Goal: Task Accomplishment & Management: Manage account settings

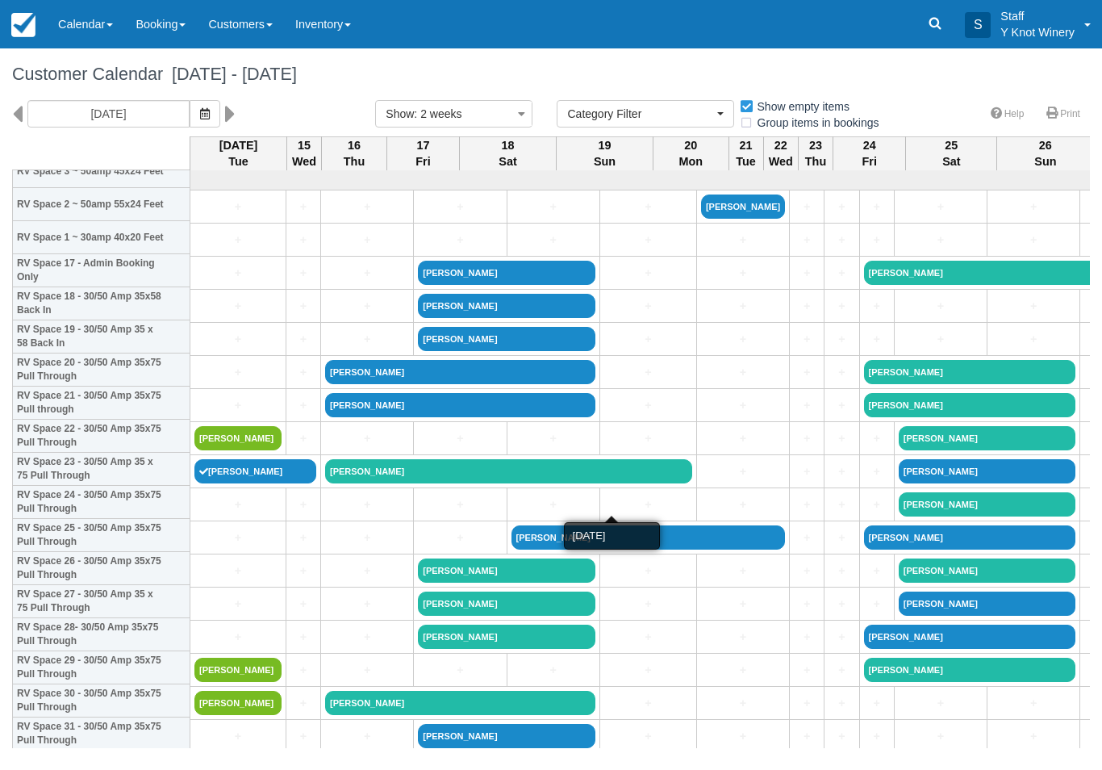
select select
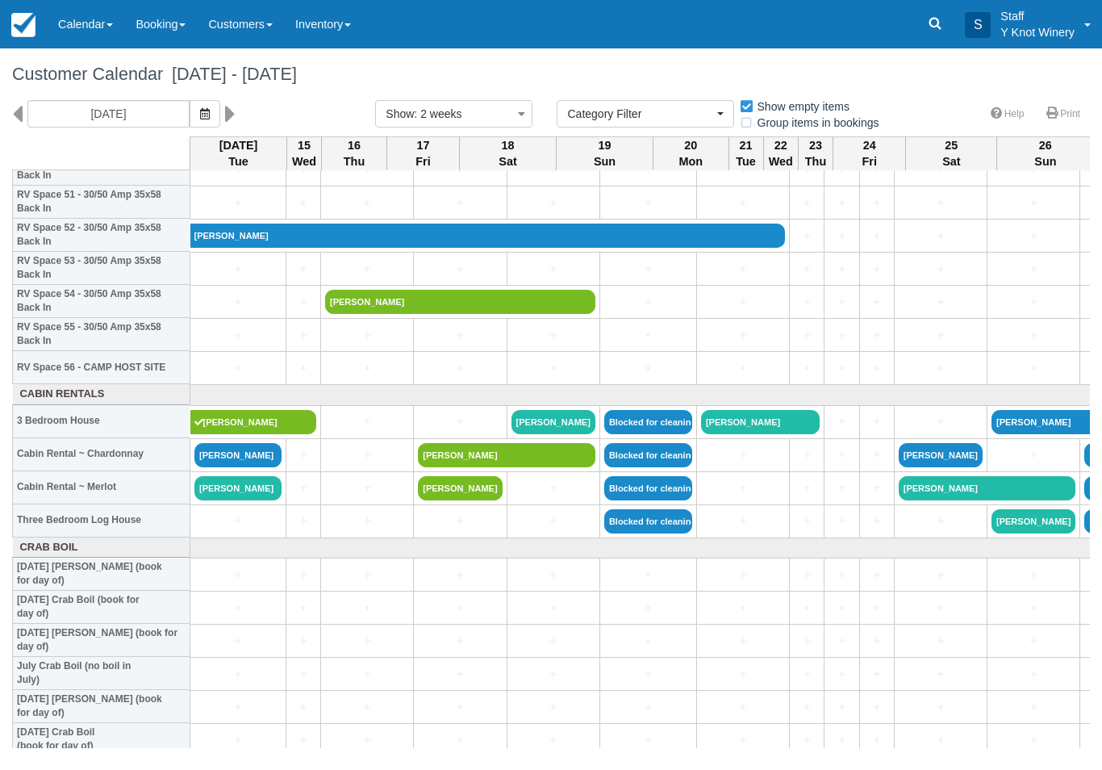
scroll to position [1725, 0]
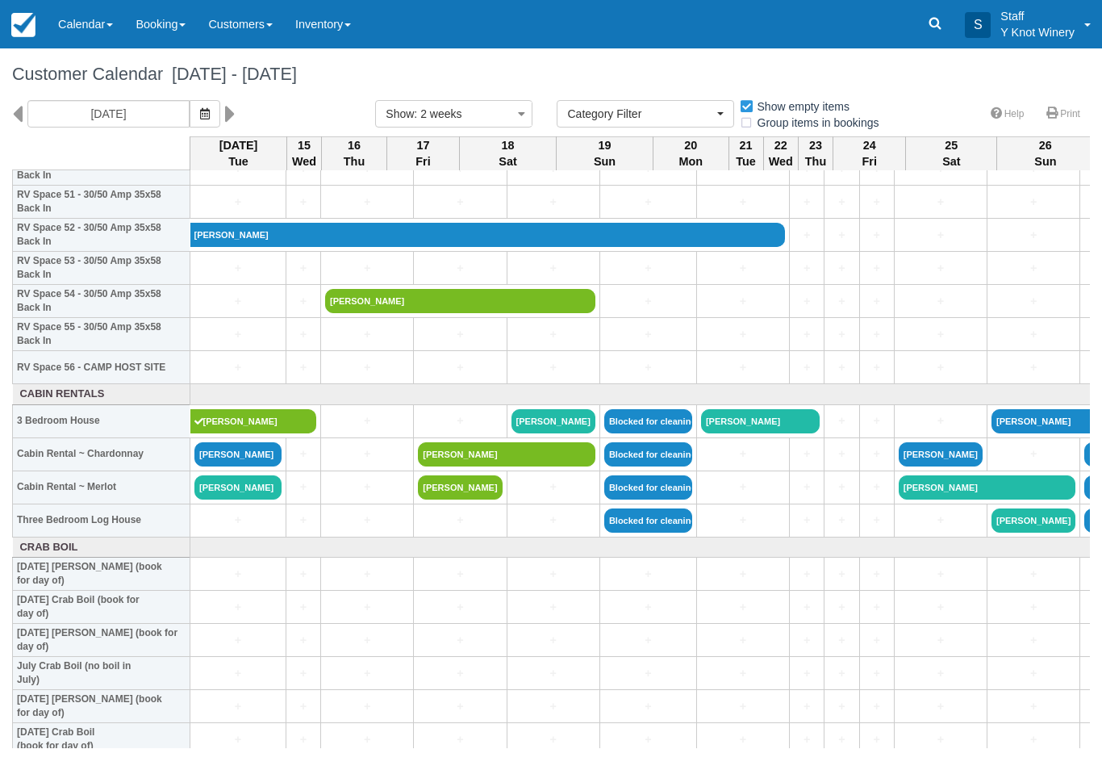
click at [224, 466] on link "Bonnie Helms" at bounding box center [237, 454] width 87 height 24
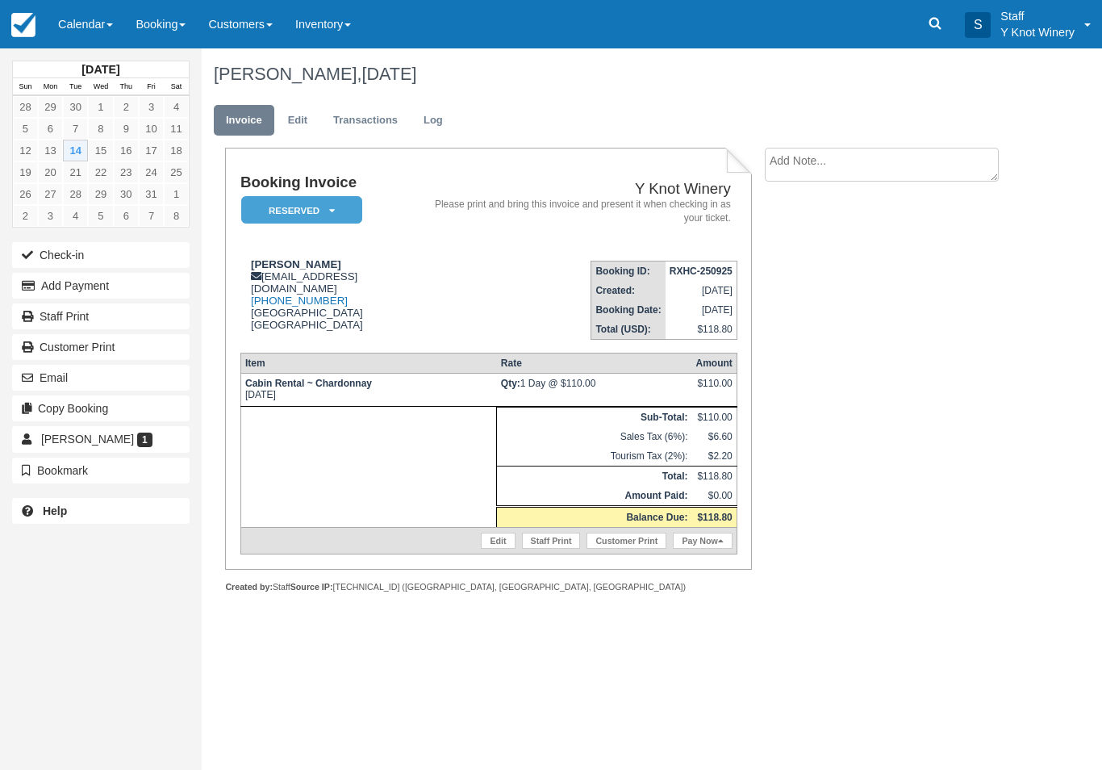
click at [99, 24] on link "Calendar" at bounding box center [85, 24] width 77 height 48
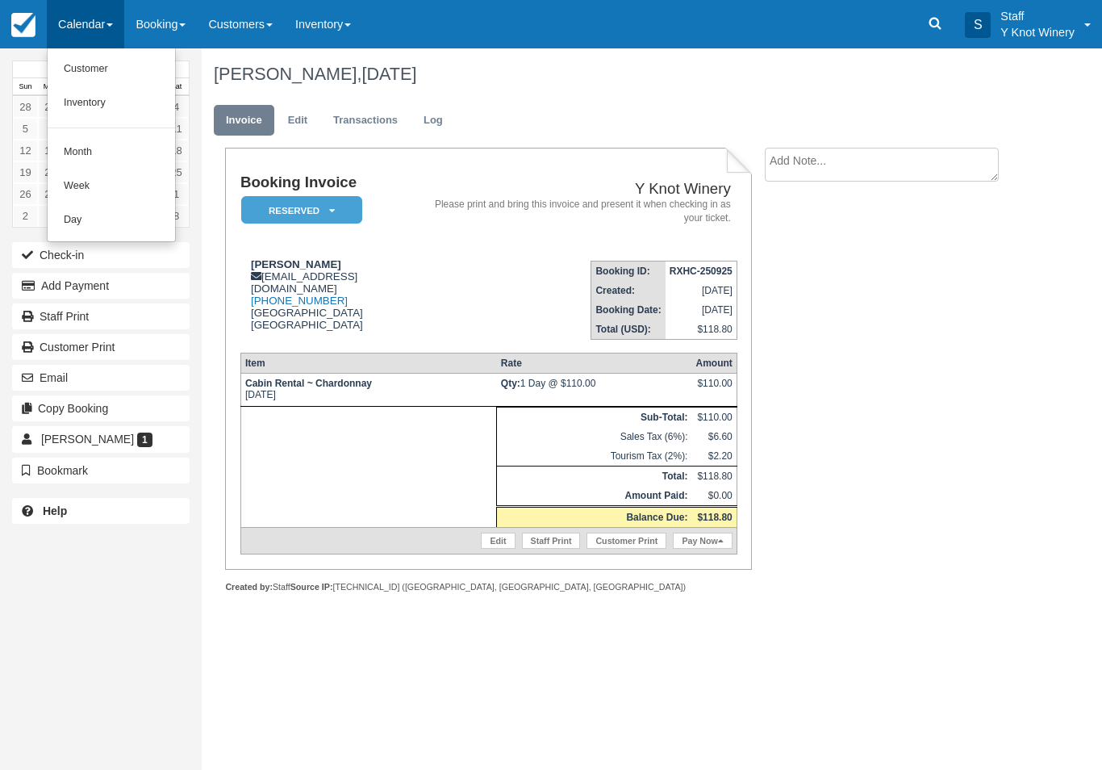
click at [106, 74] on link "Customer" at bounding box center [111, 69] width 127 height 34
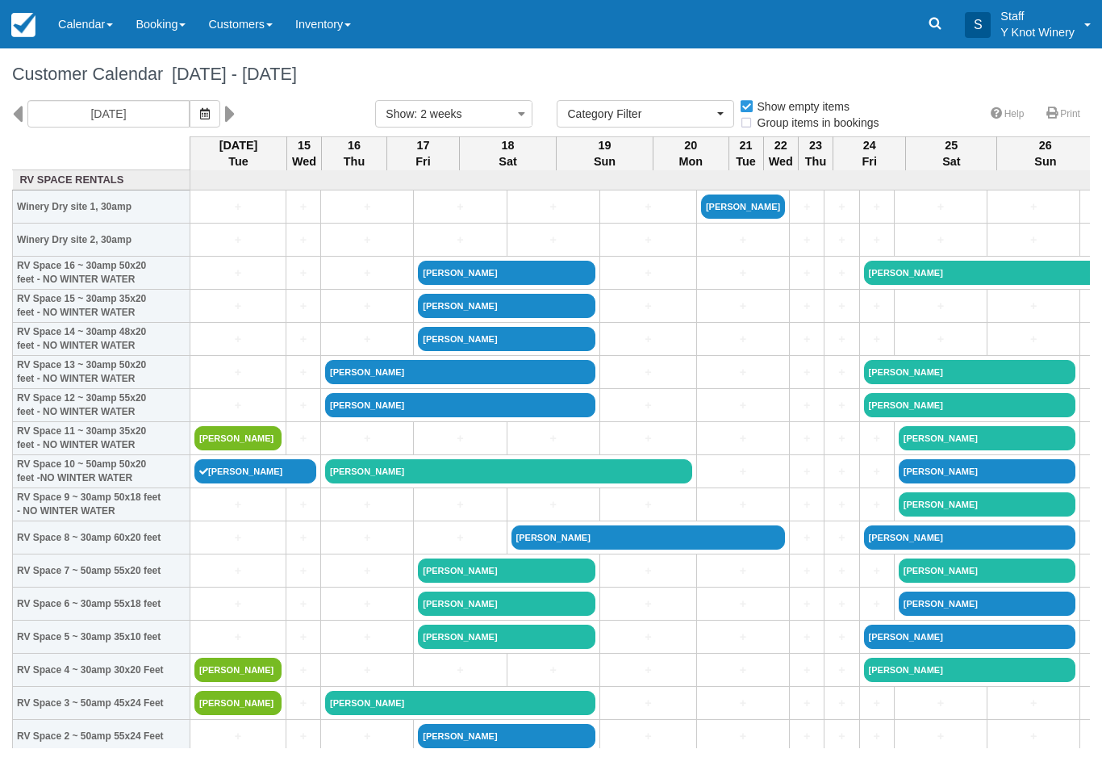
select select
click at [254, 450] on link "[PERSON_NAME]" at bounding box center [237, 438] width 87 height 24
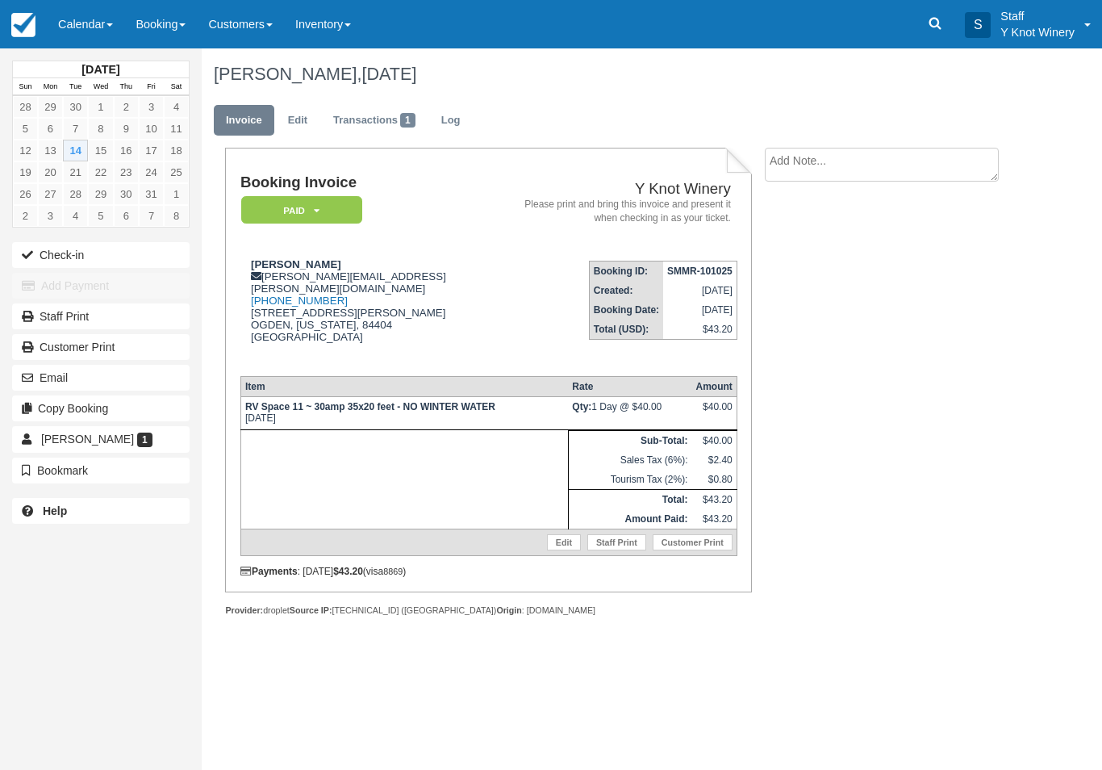
click at [561, 550] on link "Edit" at bounding box center [564, 542] width 34 height 16
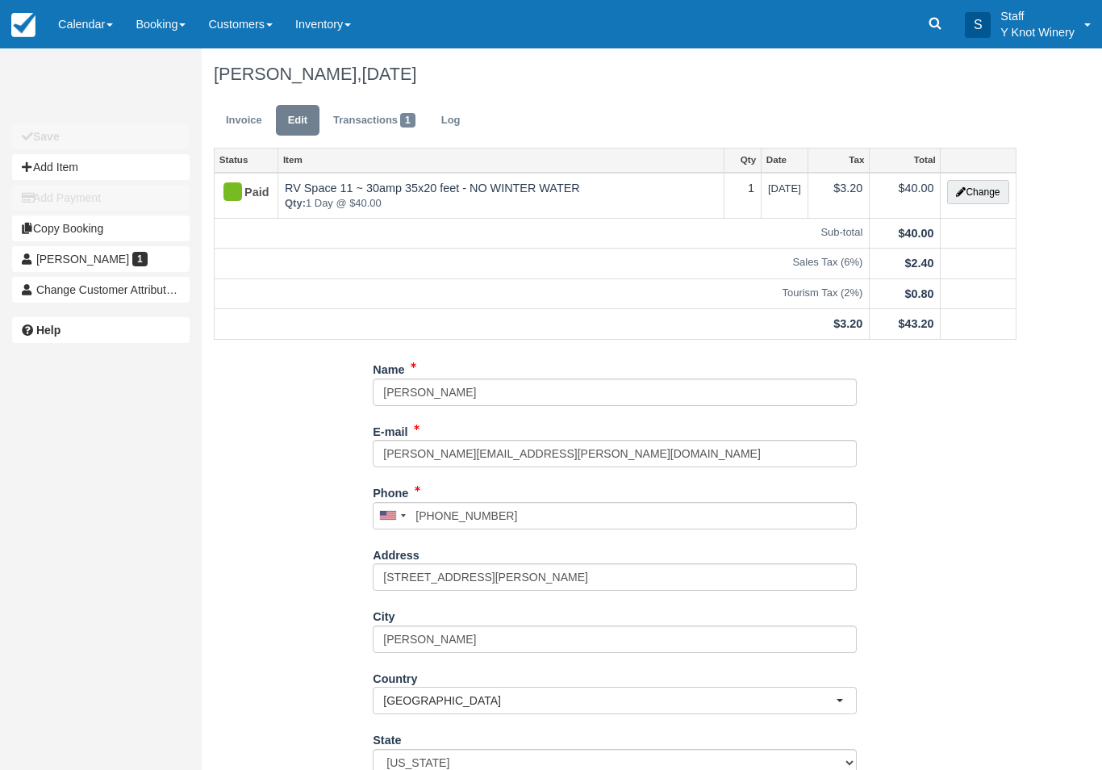
click at [978, 196] on button "Change" at bounding box center [977, 192] width 61 height 24
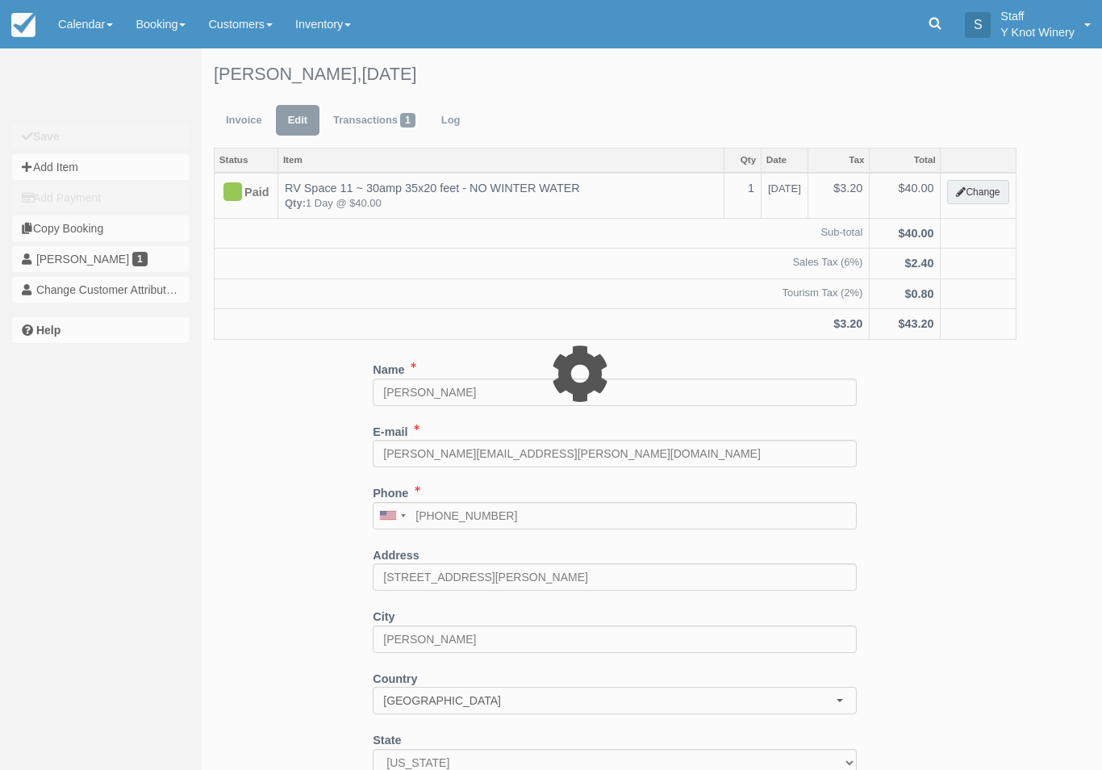
type input "40.00"
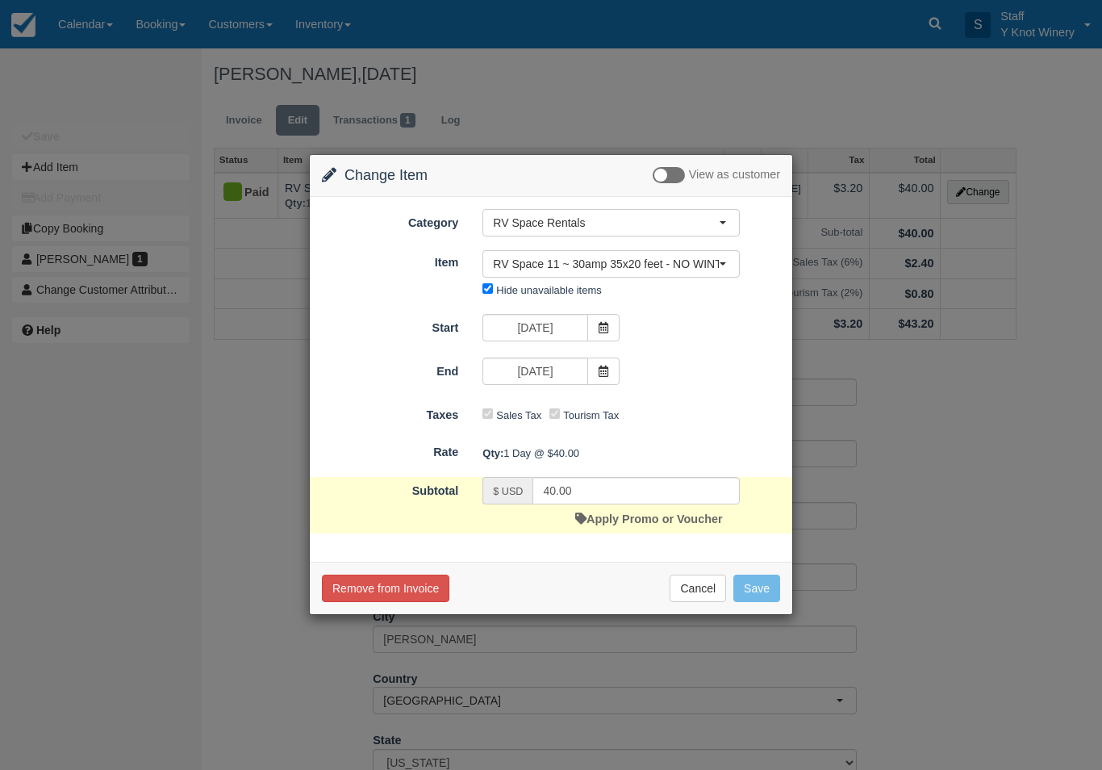
click at [693, 250] on button "RV Space 11 ~ 30amp 35x20 feet - NO WINTER WATER" at bounding box center [610, 263] width 257 height 27
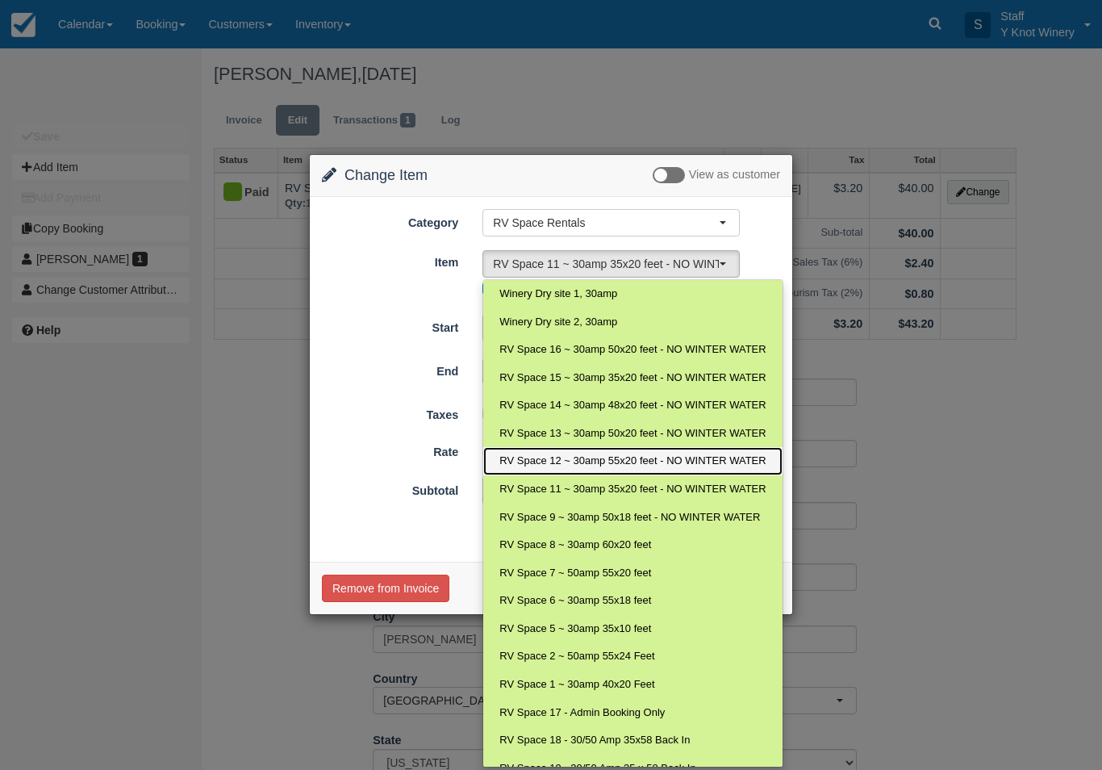
click at [570, 456] on span "RV Space 12 ~ 30amp 55x20 feet - NO WINTER WATER" at bounding box center [632, 460] width 266 height 15
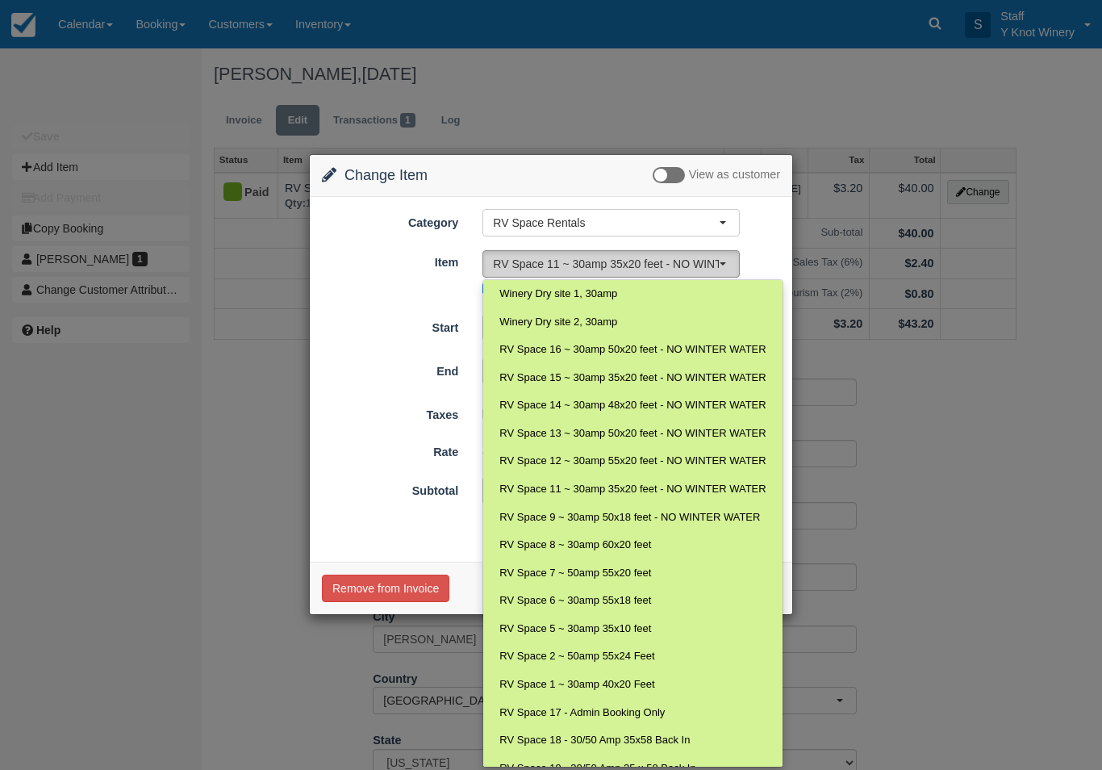
select select "24"
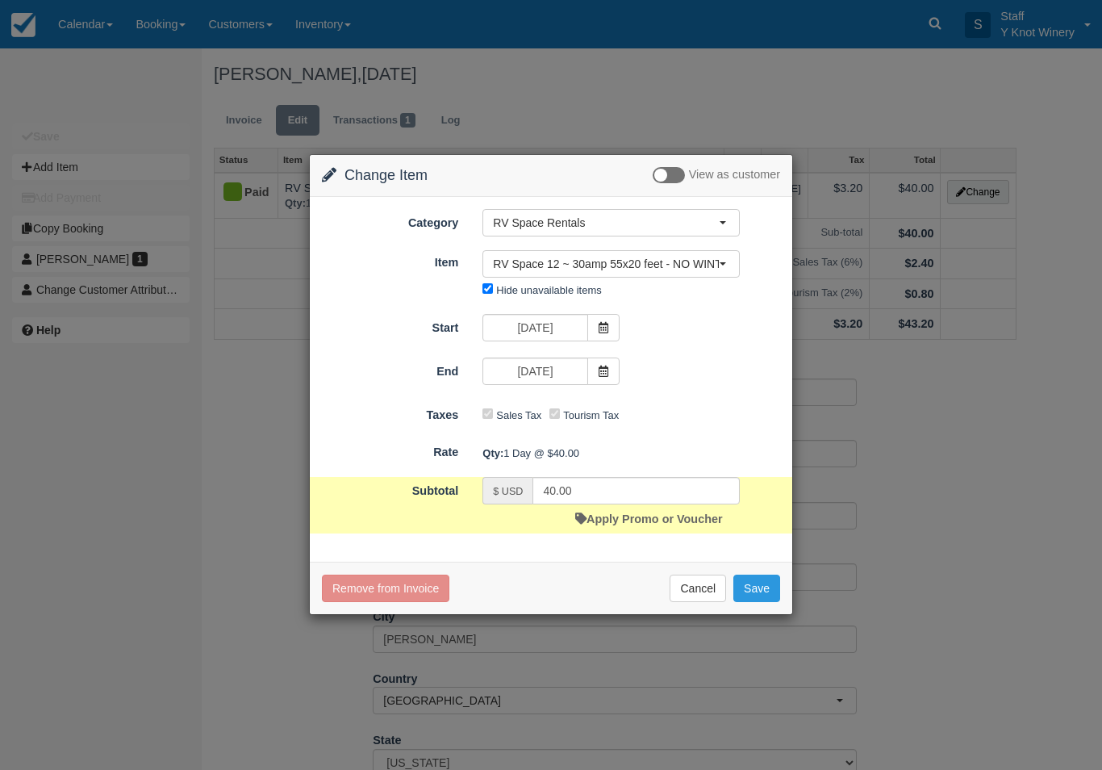
click at [766, 596] on button "Save" at bounding box center [756, 587] width 47 height 27
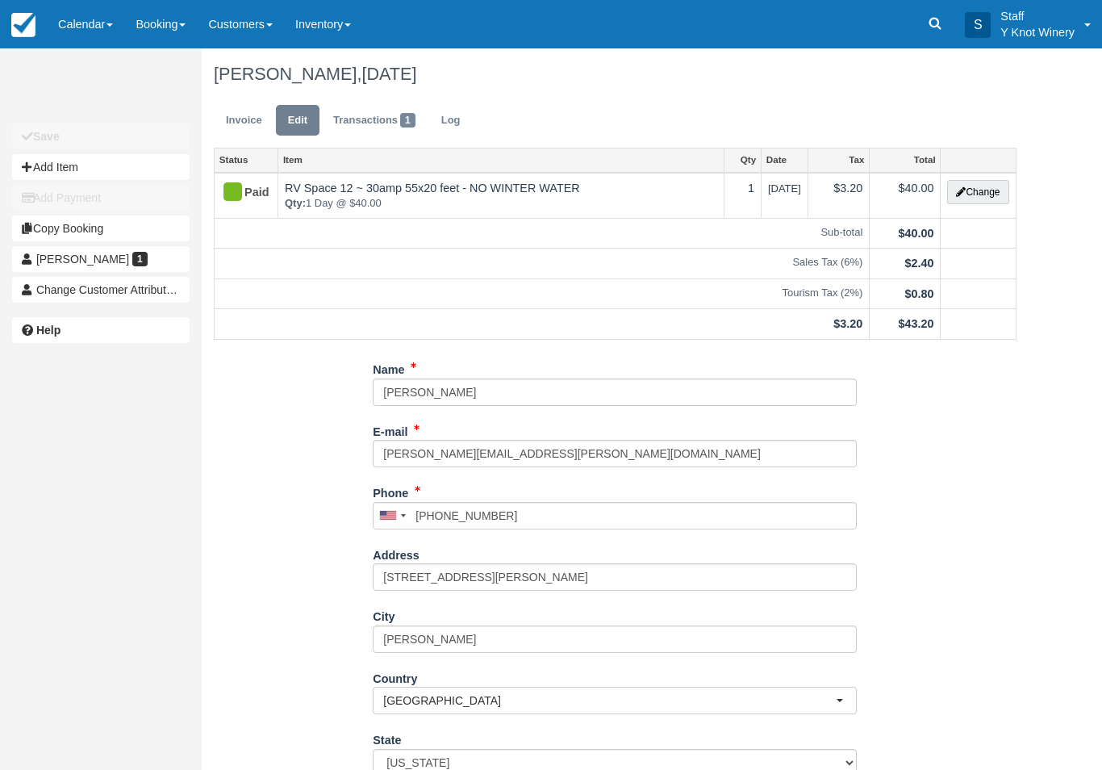
click at [75, 21] on link "Calendar" at bounding box center [85, 24] width 77 height 48
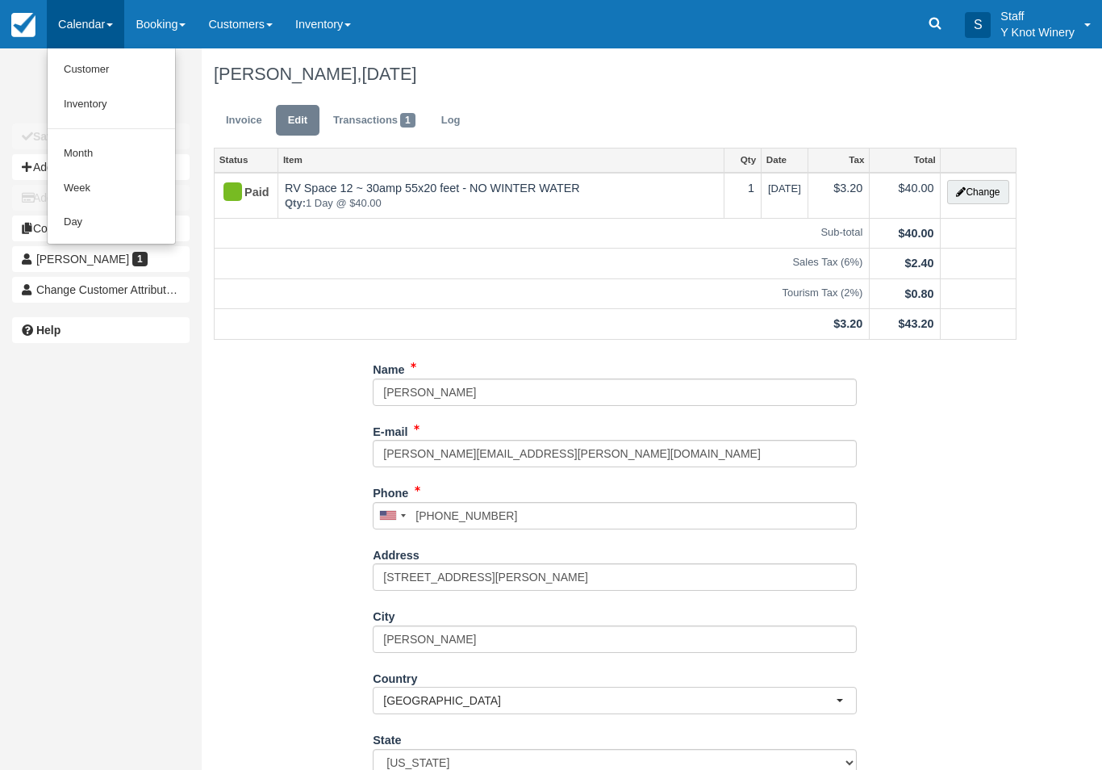
click at [67, 69] on link "Customer" at bounding box center [111, 69] width 127 height 35
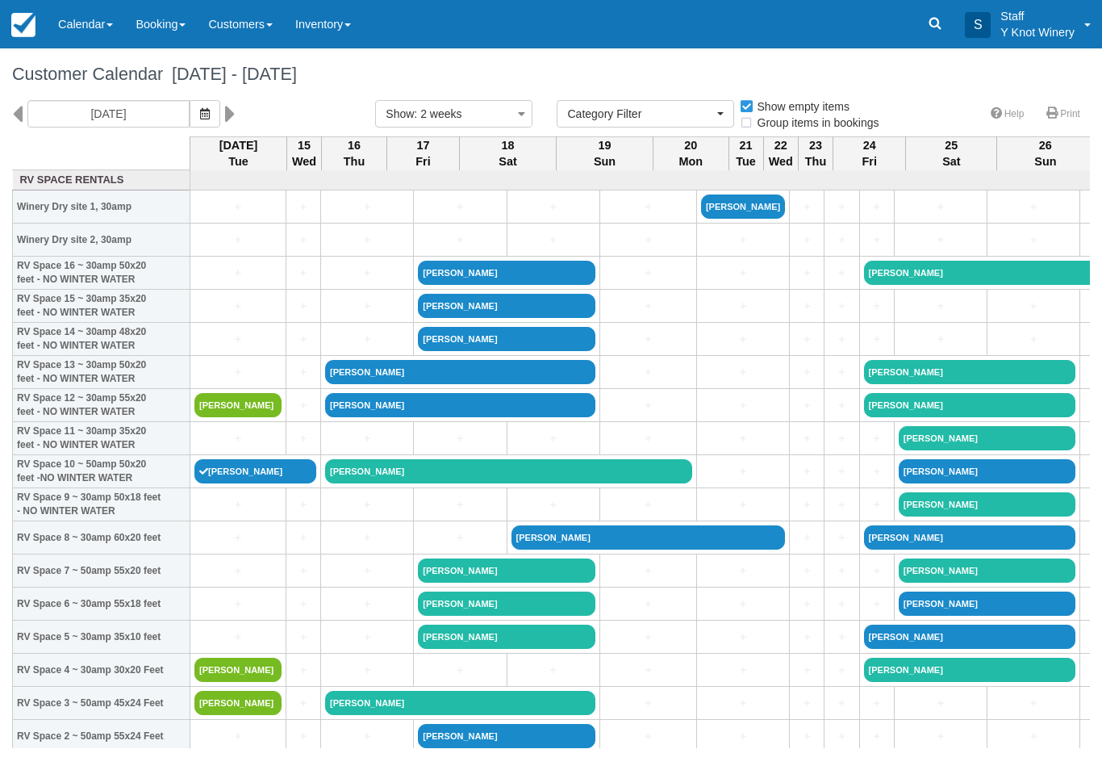
select select
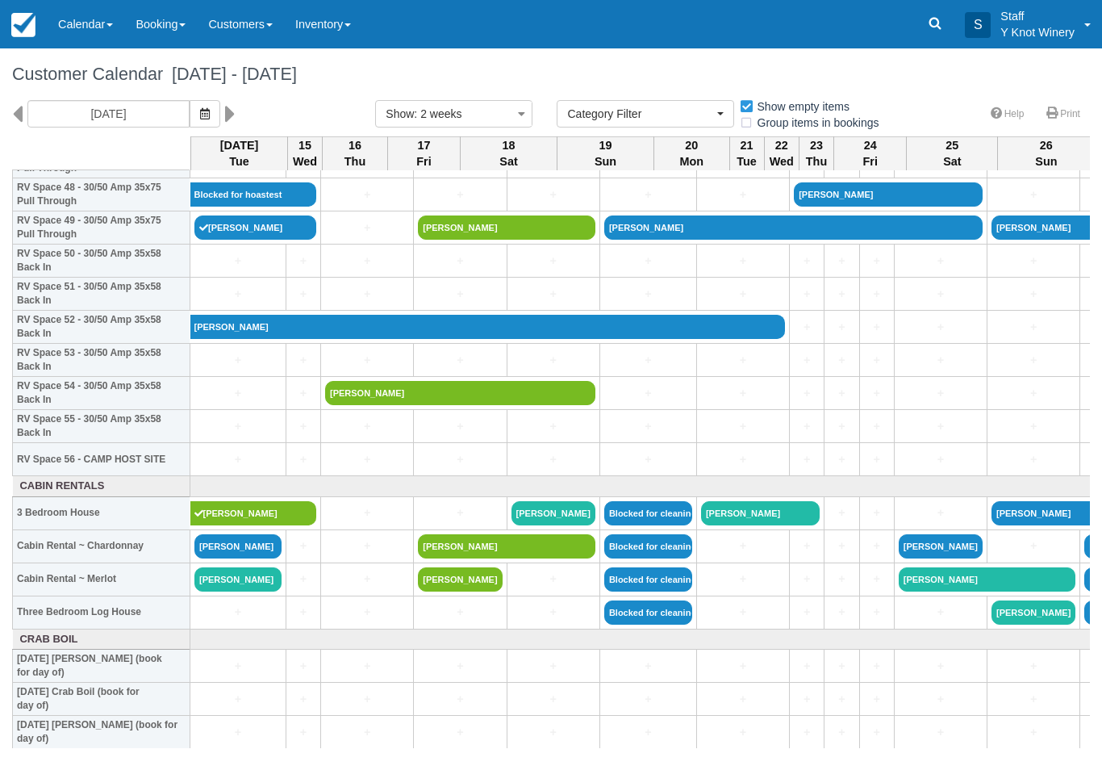
scroll to position [1634, 0]
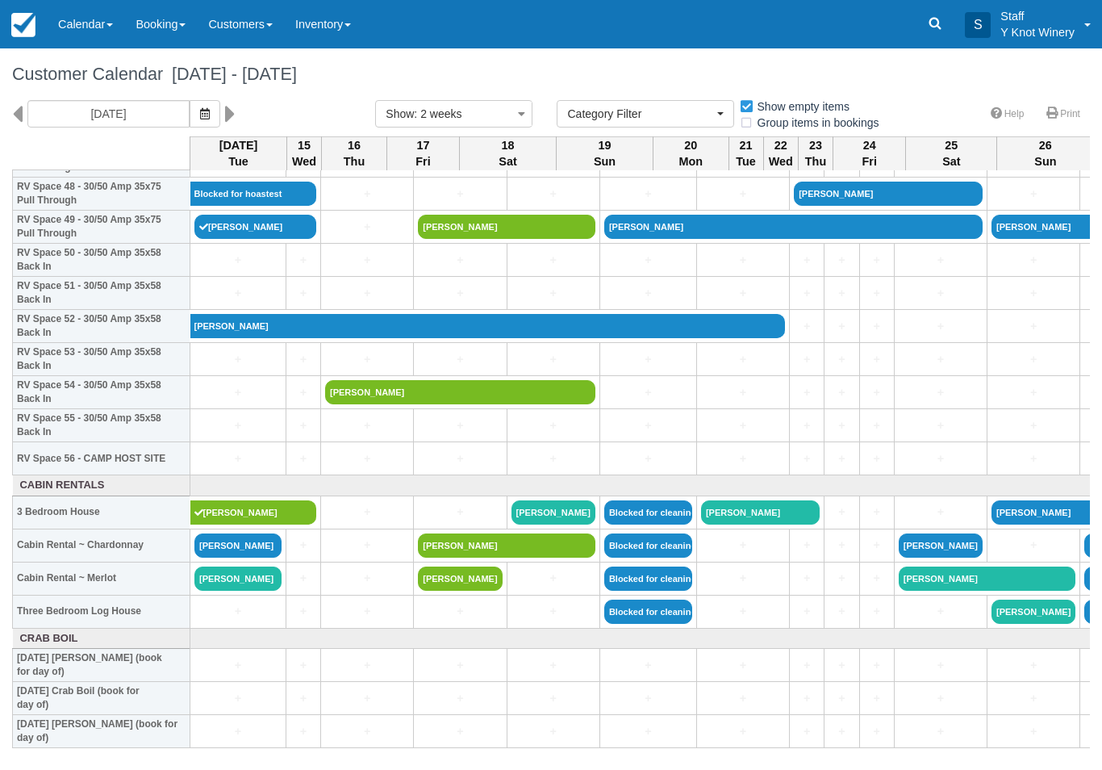
click at [207, 557] on link "[PERSON_NAME]" at bounding box center [237, 545] width 87 height 24
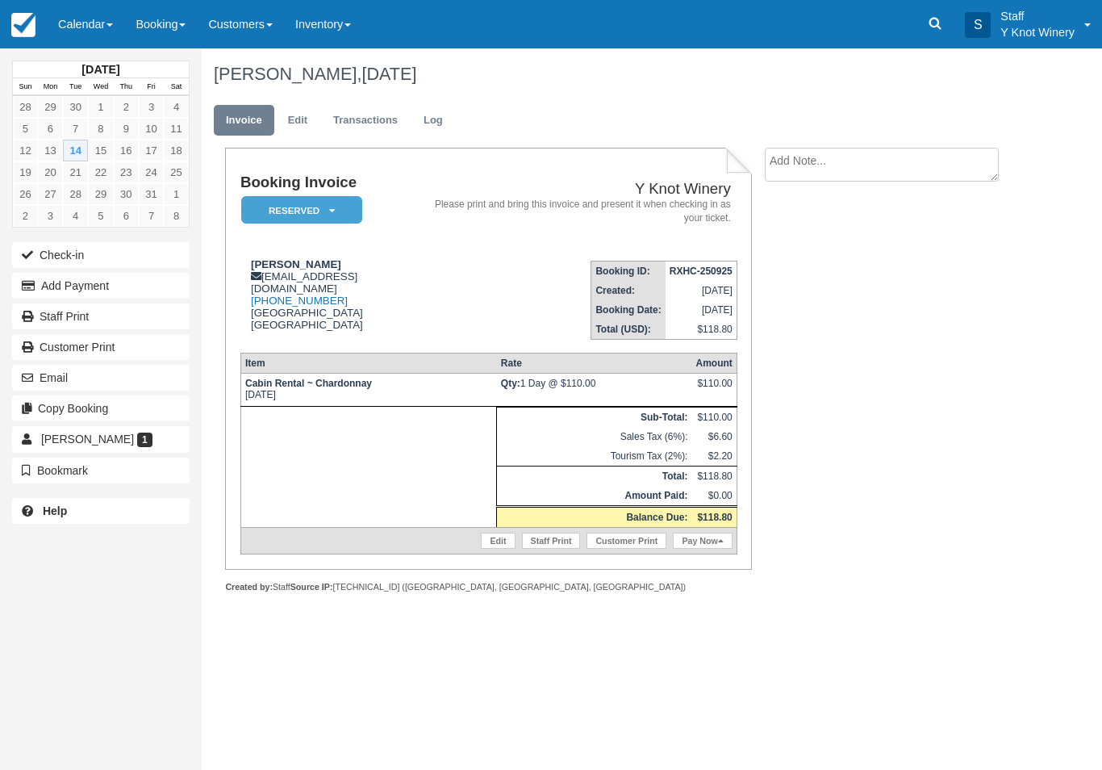
click at [67, 258] on button "Check-in" at bounding box center [100, 255] width 177 height 26
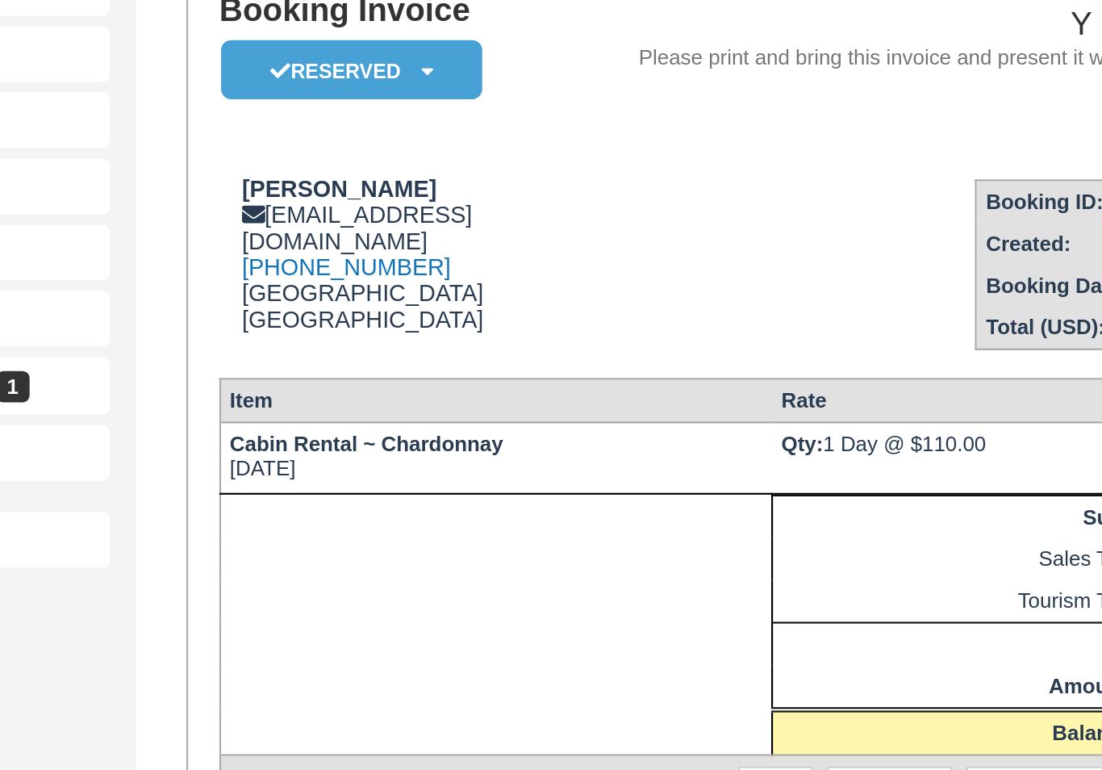
scroll to position [274, 145]
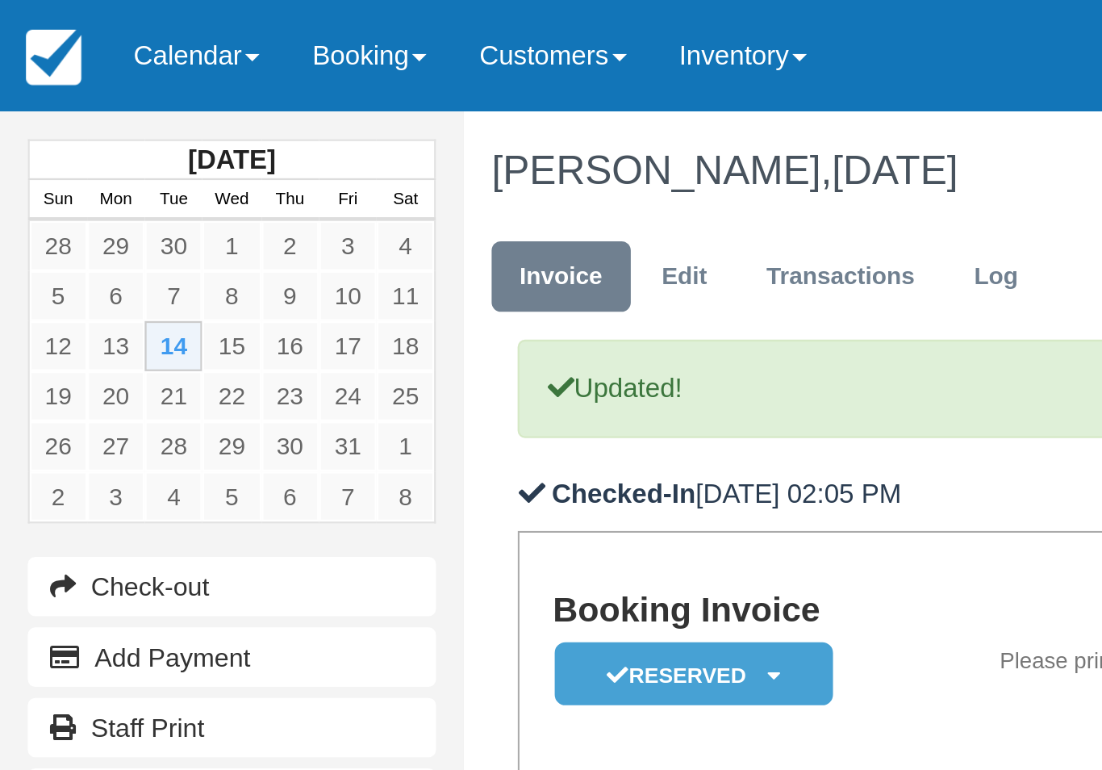
click at [73, 22] on link "Calendar" at bounding box center [85, 24] width 77 height 48
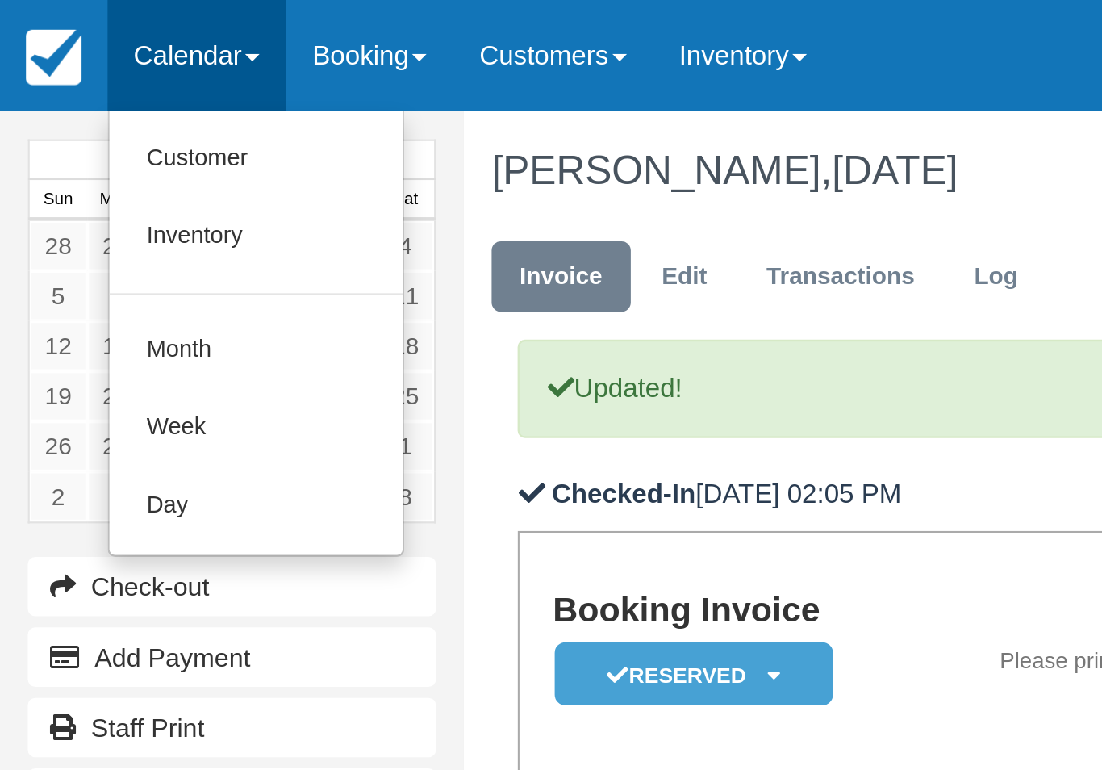
click at [90, 69] on link "Customer" at bounding box center [111, 69] width 127 height 34
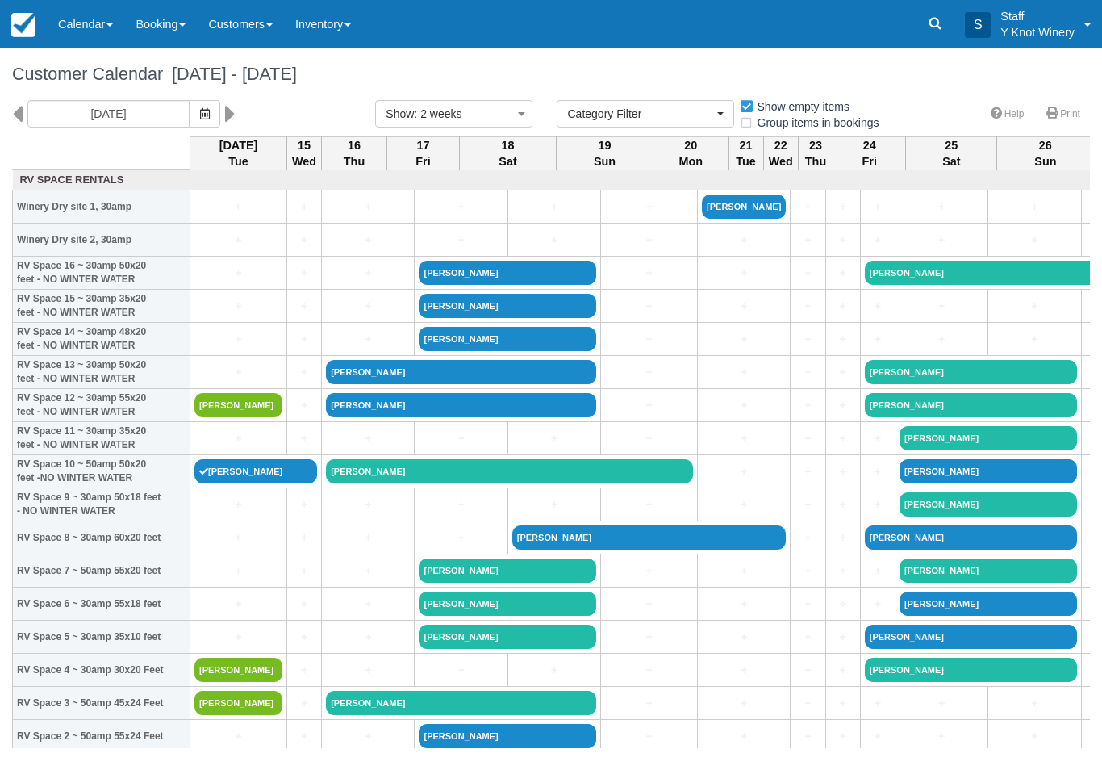
select select
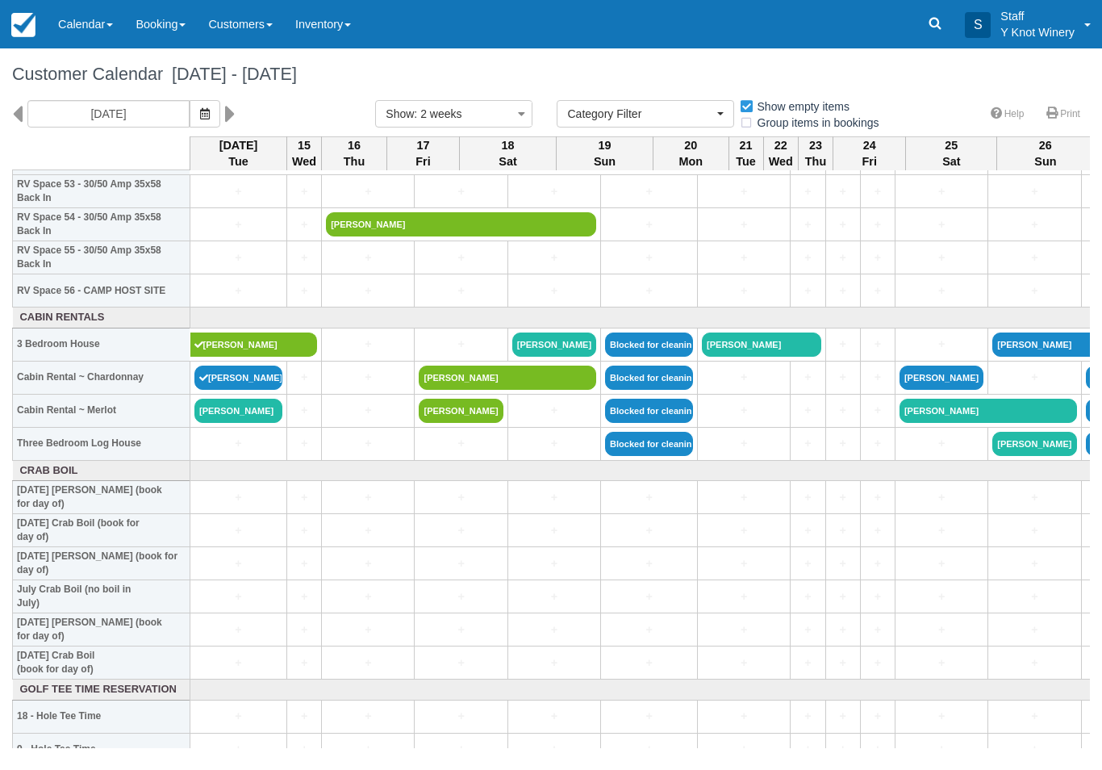
scroll to position [1803, 0]
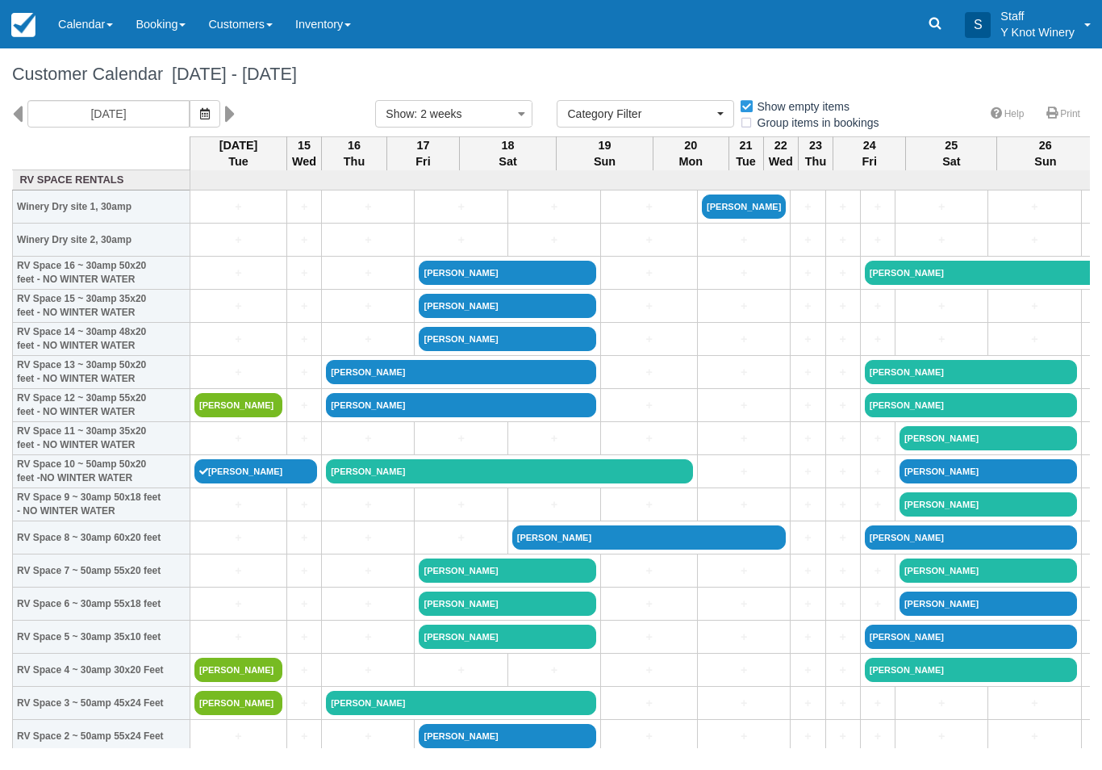
click at [83, 4] on link "Calendar" at bounding box center [85, 24] width 77 height 48
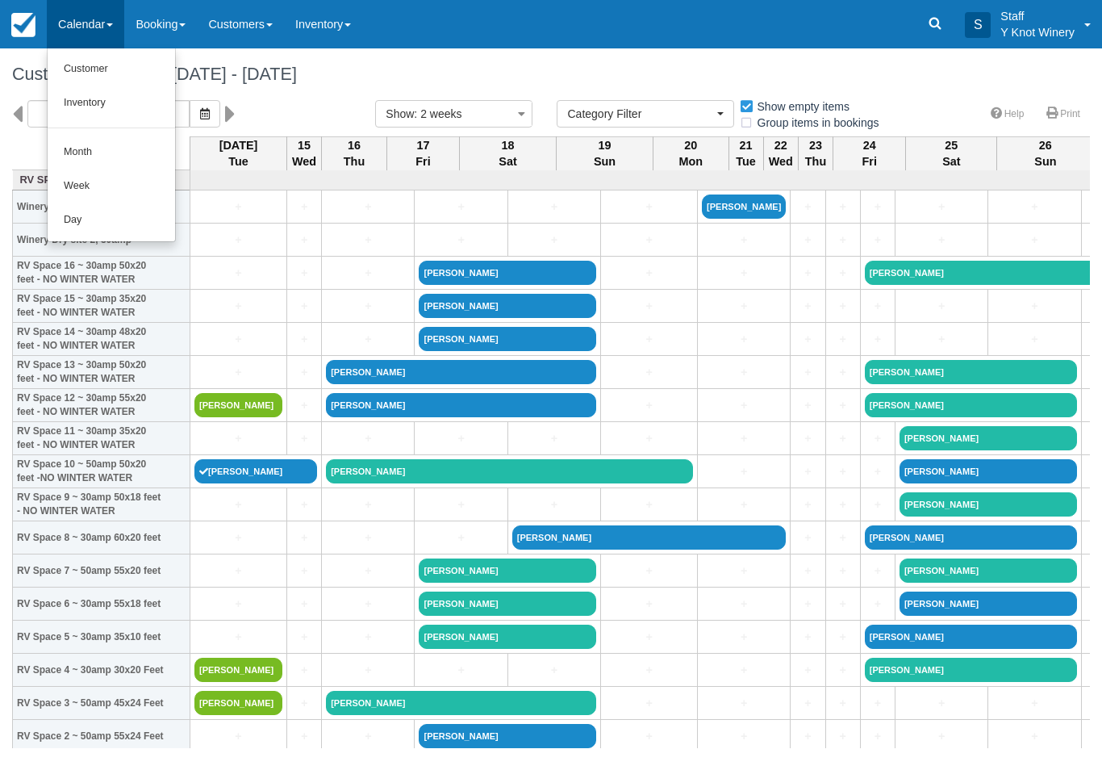
click at [73, 66] on link "Customer" at bounding box center [111, 69] width 127 height 34
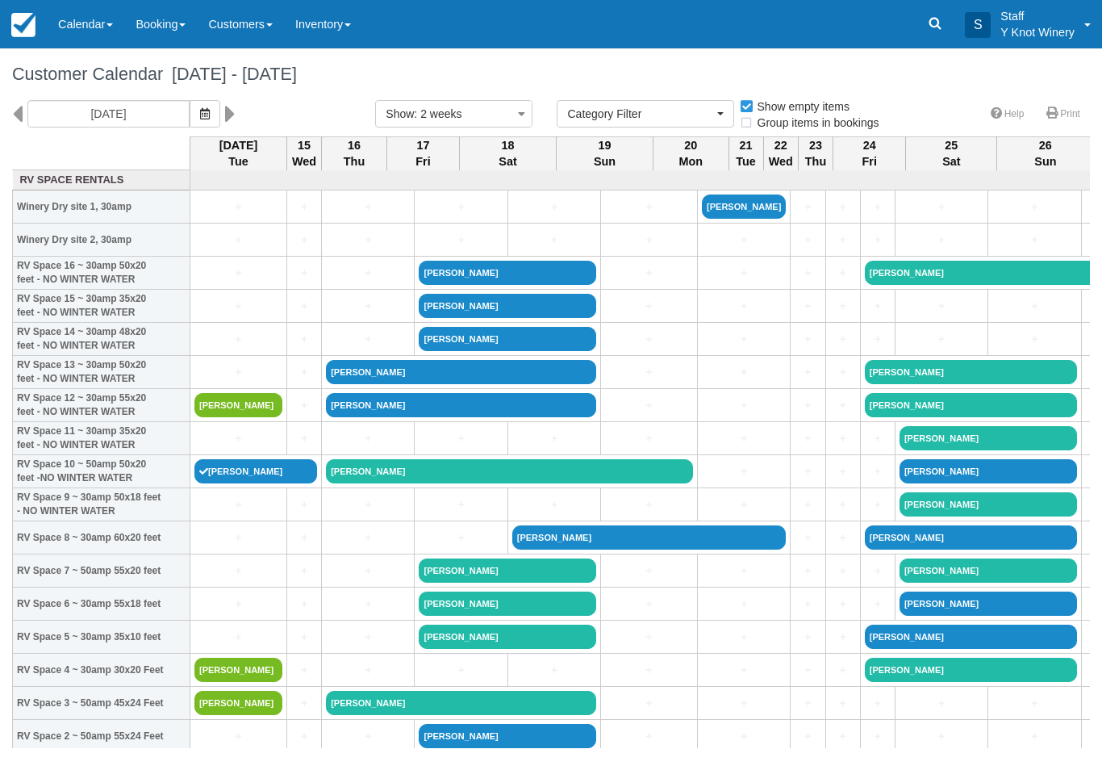
select select
